Goal: Navigation & Orientation: Go to known website

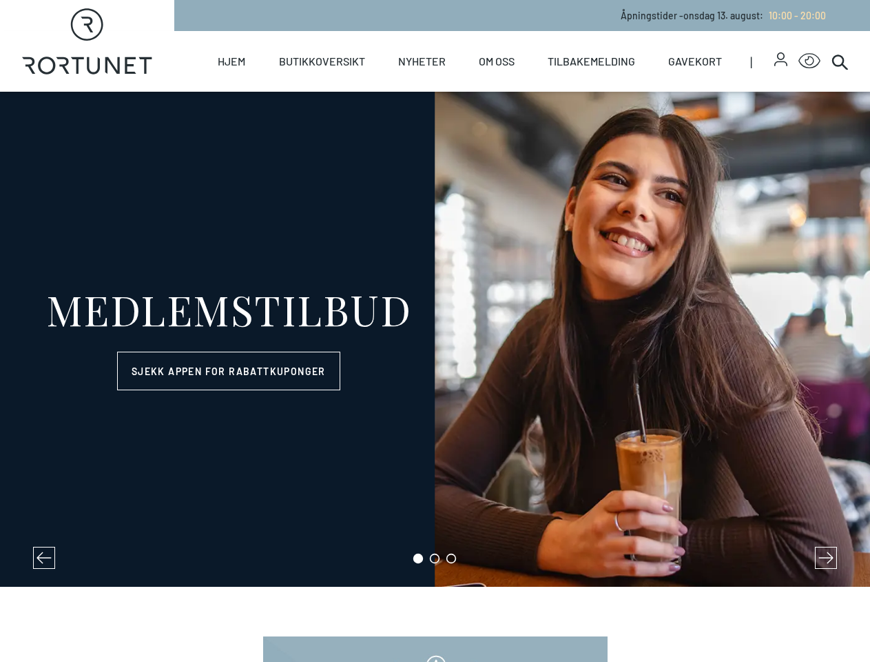
select select "NO"
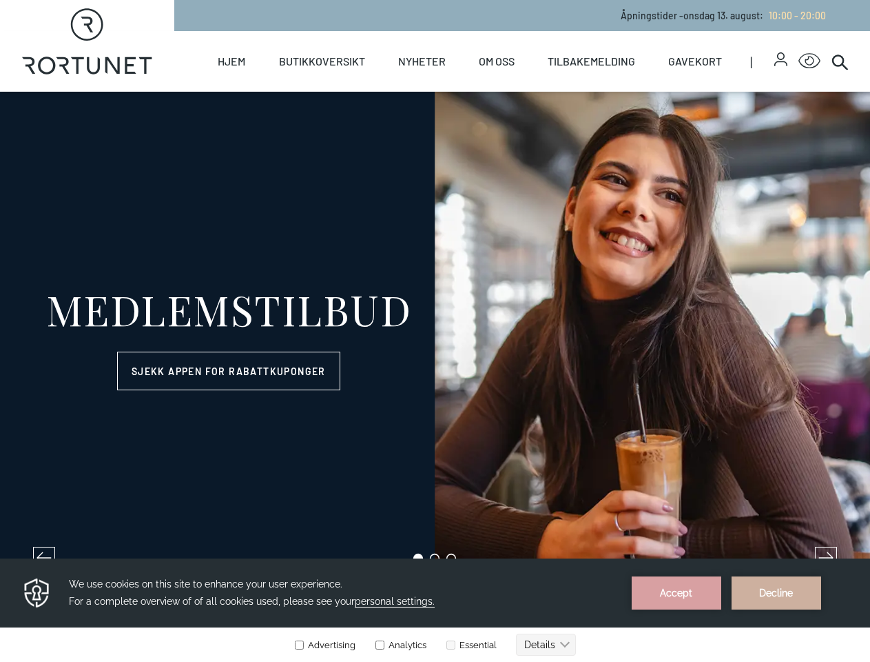
click at [777, 59] on icon "button" at bounding box center [781, 56] width 8 height 8
click at [799, 61] on icon "Click for Accessibility Features" at bounding box center [810, 61] width 22 height 16
